Goal: Task Accomplishment & Management: Complete application form

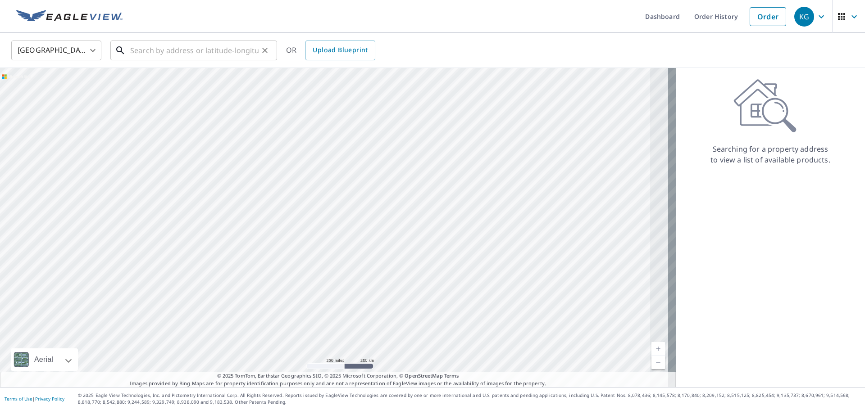
click at [191, 55] on input "text" at bounding box center [194, 50] width 128 height 25
paste input "[STREET_ADDRESS]"
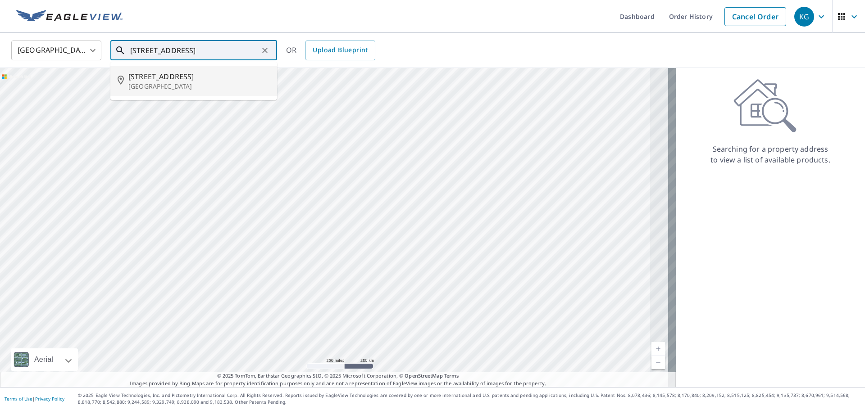
click at [169, 86] on p "[GEOGRAPHIC_DATA]" at bounding box center [198, 86] width 141 height 9
type input "[STREET_ADDRESS]"
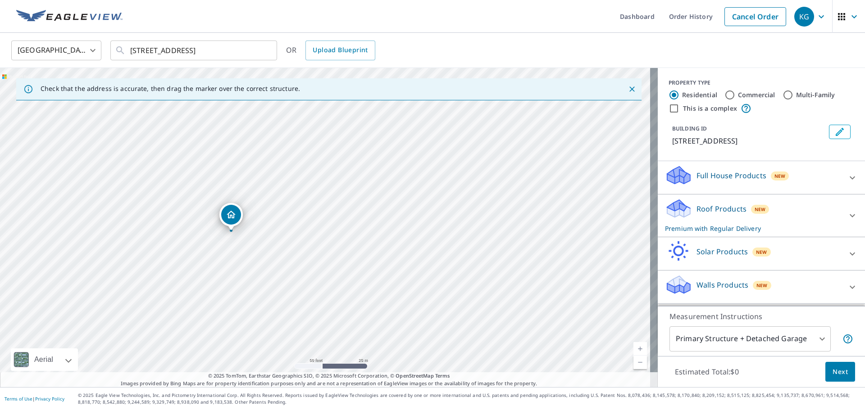
drag, startPoint x: 242, startPoint y: 211, endPoint x: 228, endPoint y: 217, distance: 14.9
click at [825, 368] on button "Next" at bounding box center [840, 372] width 30 height 20
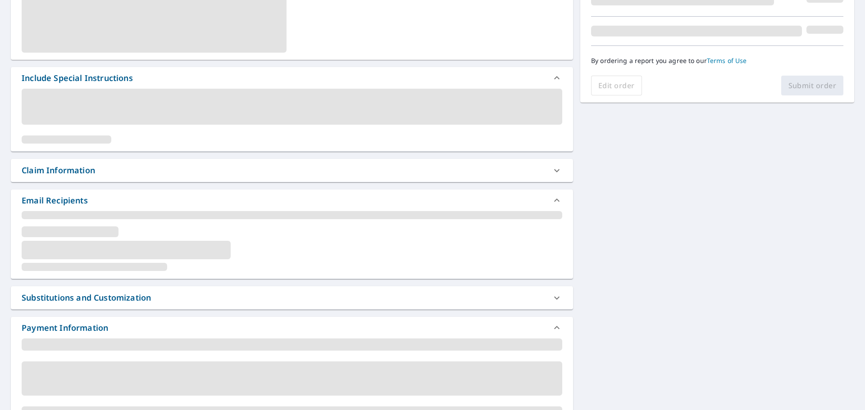
scroll to position [153, 0]
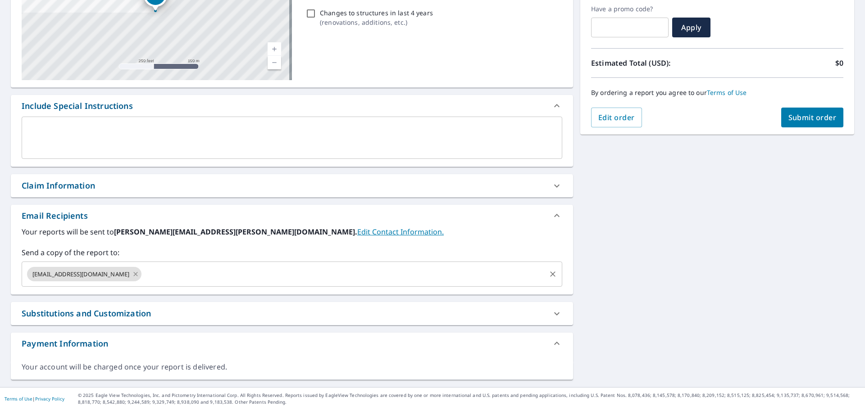
click at [134, 274] on icon at bounding box center [136, 274] width 4 height 4
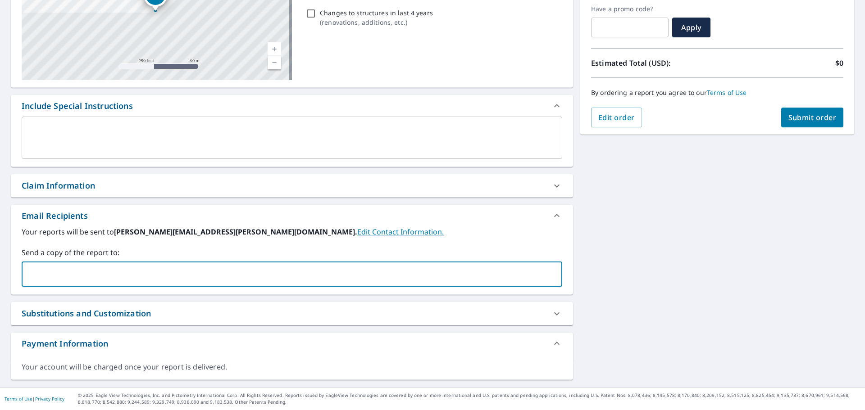
click at [113, 274] on input "text" at bounding box center [285, 274] width 519 height 17
type input "[PERSON_NAME][EMAIL_ADDRESS][PERSON_NAME][DOMAIN_NAME]"
click at [788, 120] on span "Submit order" at bounding box center [812, 118] width 48 height 10
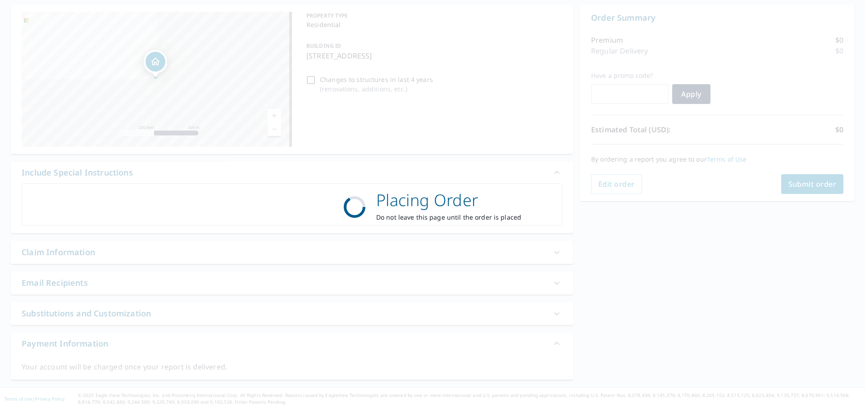
scroll to position [86, 0]
